Goal: Task Accomplishment & Management: Manage account settings

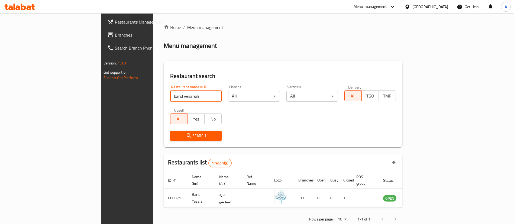
scroll to position [4, 0]
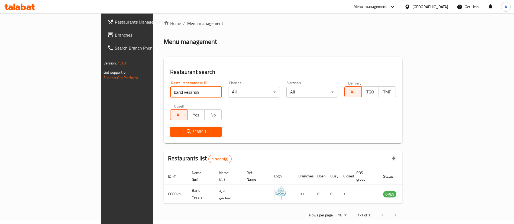
click button "Search" at bounding box center [195, 132] width 51 height 10
click at [174, 132] on span "Search" at bounding box center [195, 131] width 43 height 7
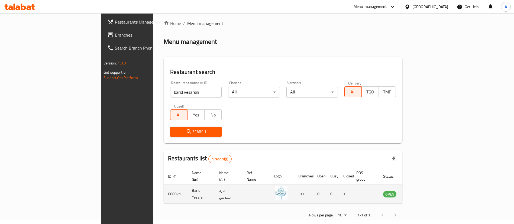
click at [418, 191] on icon "enhanced table" at bounding box center [414, 194] width 6 height 6
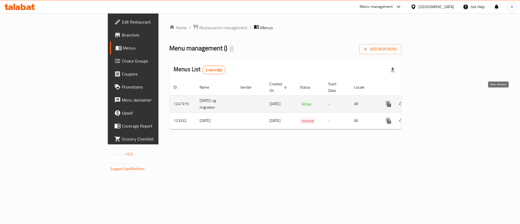
click at [434, 102] on link "enhanced table" at bounding box center [427, 103] width 13 height 13
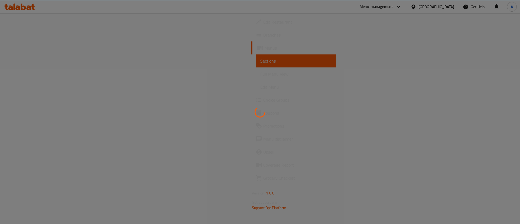
drag, startPoint x: 180, startPoint y: 67, endPoint x: 187, endPoint y: 72, distance: 8.4
click at [187, 72] on div at bounding box center [260, 112] width 520 height 224
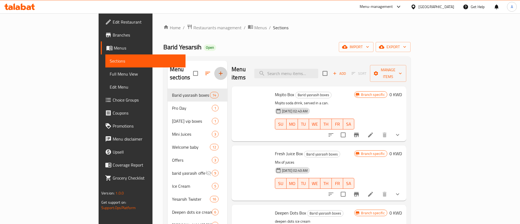
click at [214, 72] on button "button" at bounding box center [220, 73] width 13 height 13
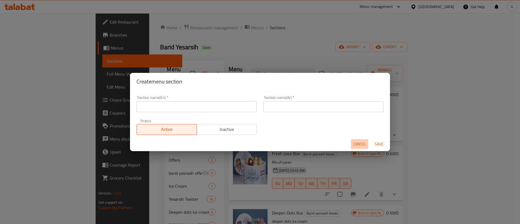
click at [355, 148] on button "Cancel" at bounding box center [359, 144] width 17 height 10
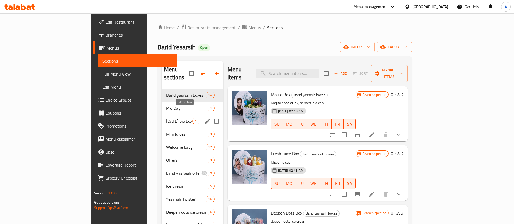
click at [205, 119] on icon "edit" at bounding box center [207, 121] width 5 height 5
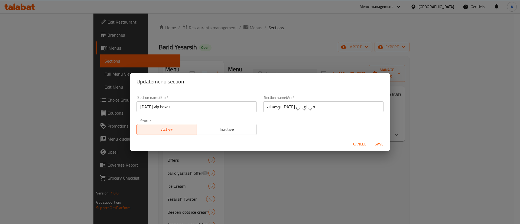
click at [222, 128] on span "Inactive" at bounding box center [227, 129] width 56 height 8
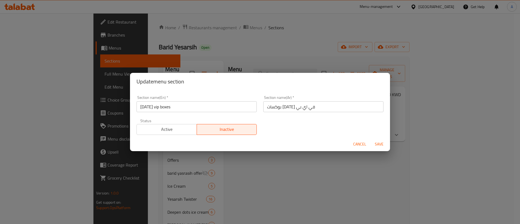
click at [373, 145] on span "Save" at bounding box center [379, 144] width 13 height 7
